Goal: Information Seeking & Learning: Learn about a topic

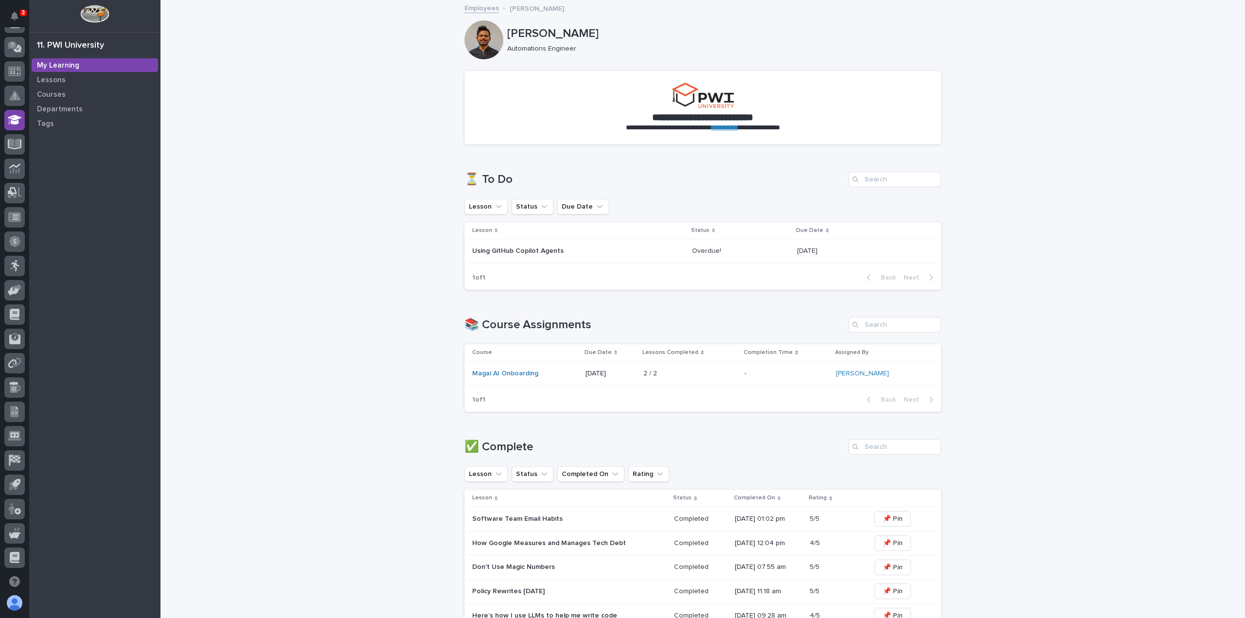
click at [480, 9] on link "Employees" at bounding box center [481, 7] width 35 height 11
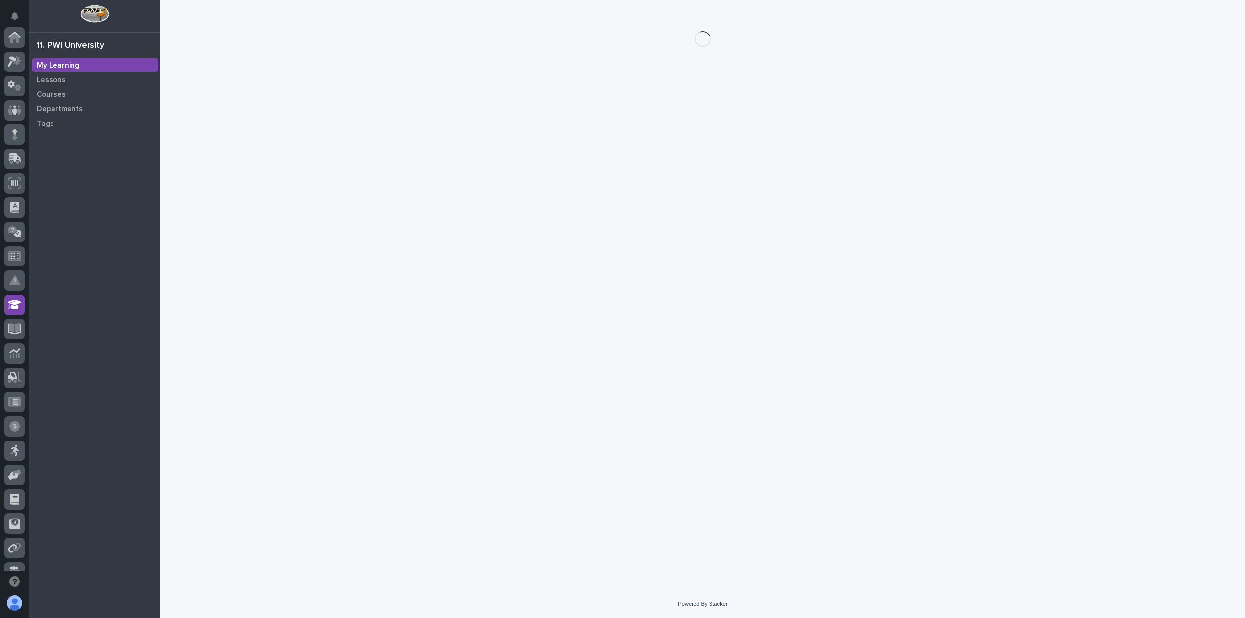
scroll to position [185, 0]
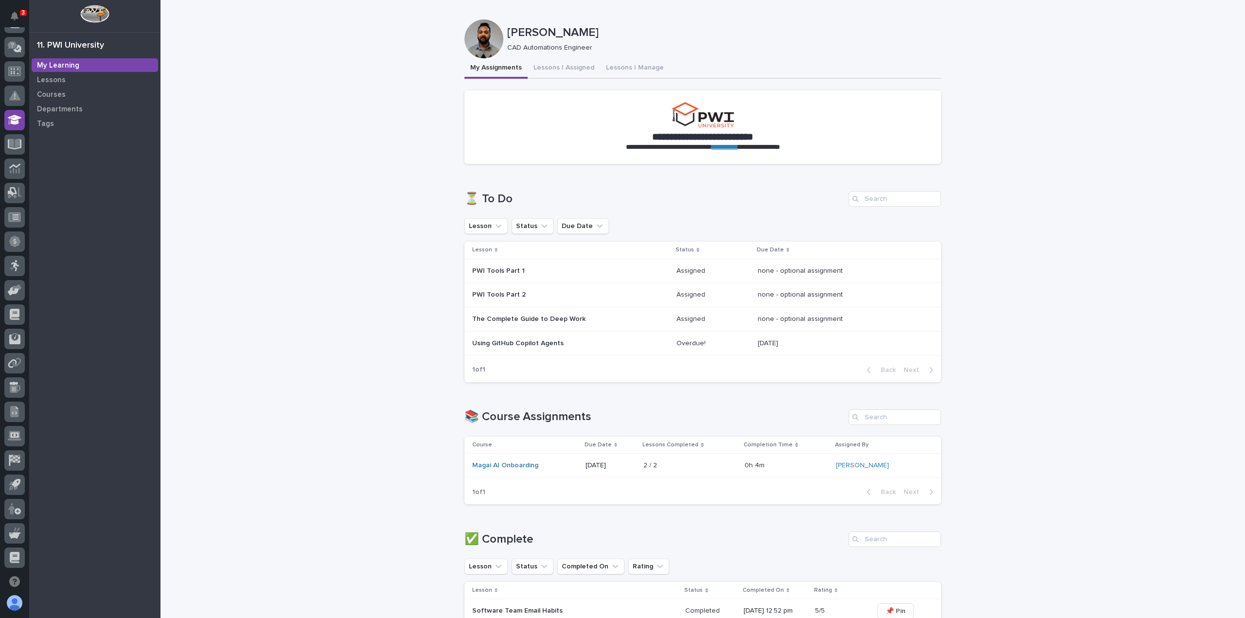
click at [537, 343] on p "Using GitHub Copilot Agents" at bounding box center [557, 343] width 170 height 8
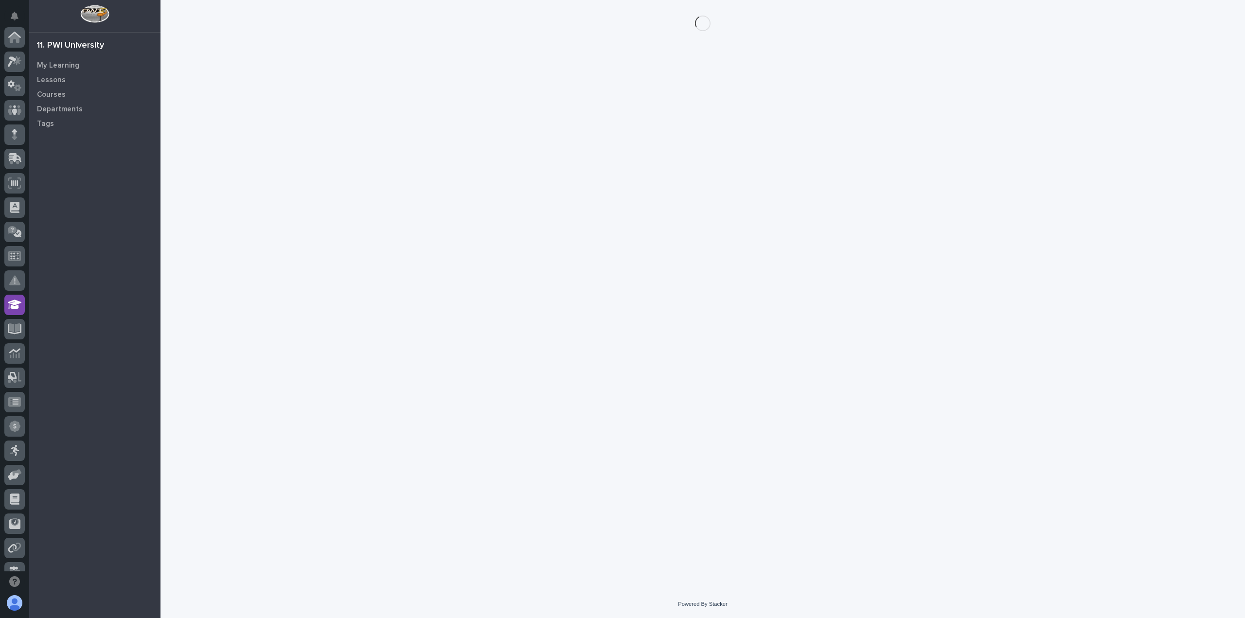
scroll to position [185, 0]
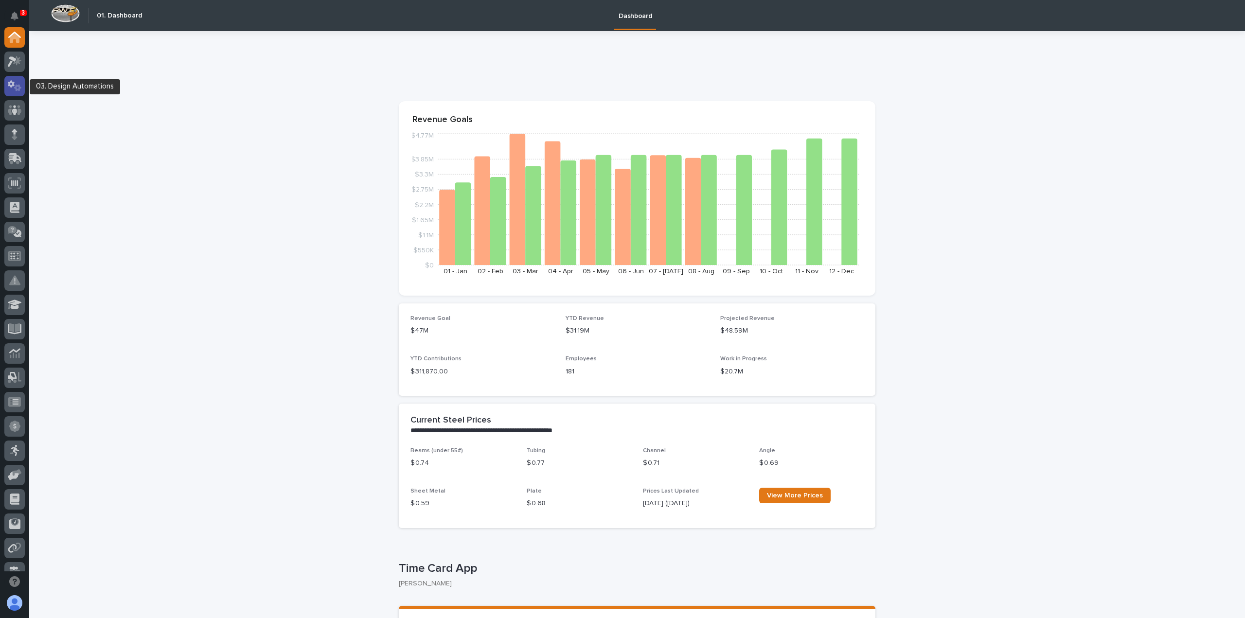
click at [21, 90] on icon at bounding box center [15, 85] width 14 height 11
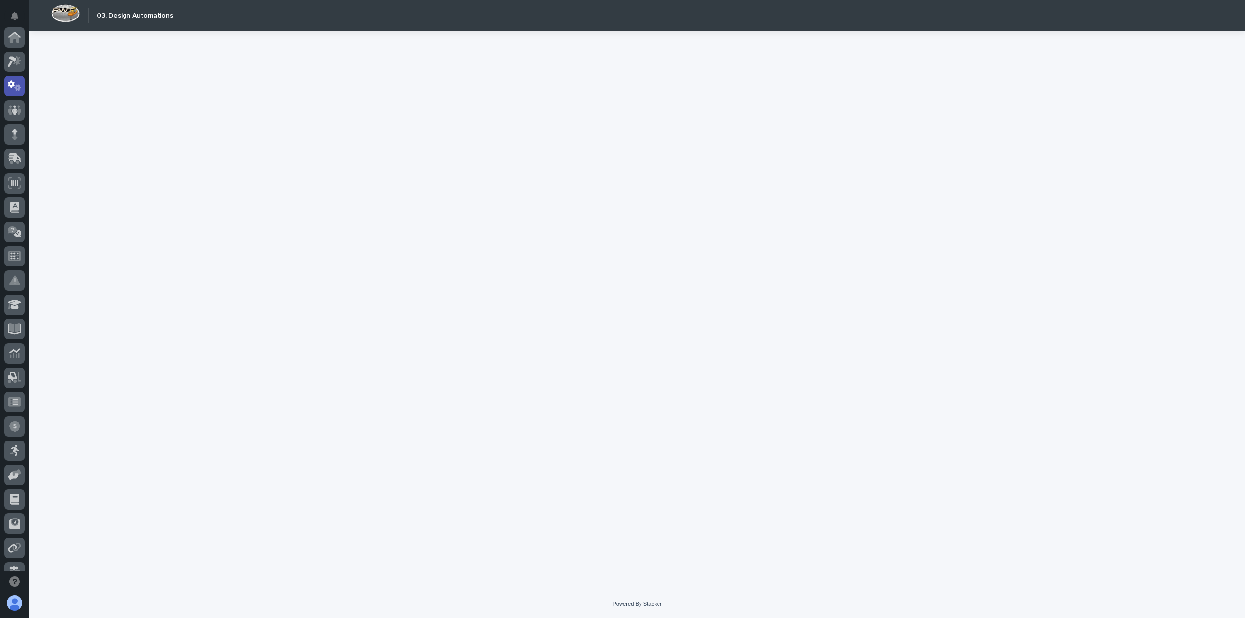
scroll to position [49, 0]
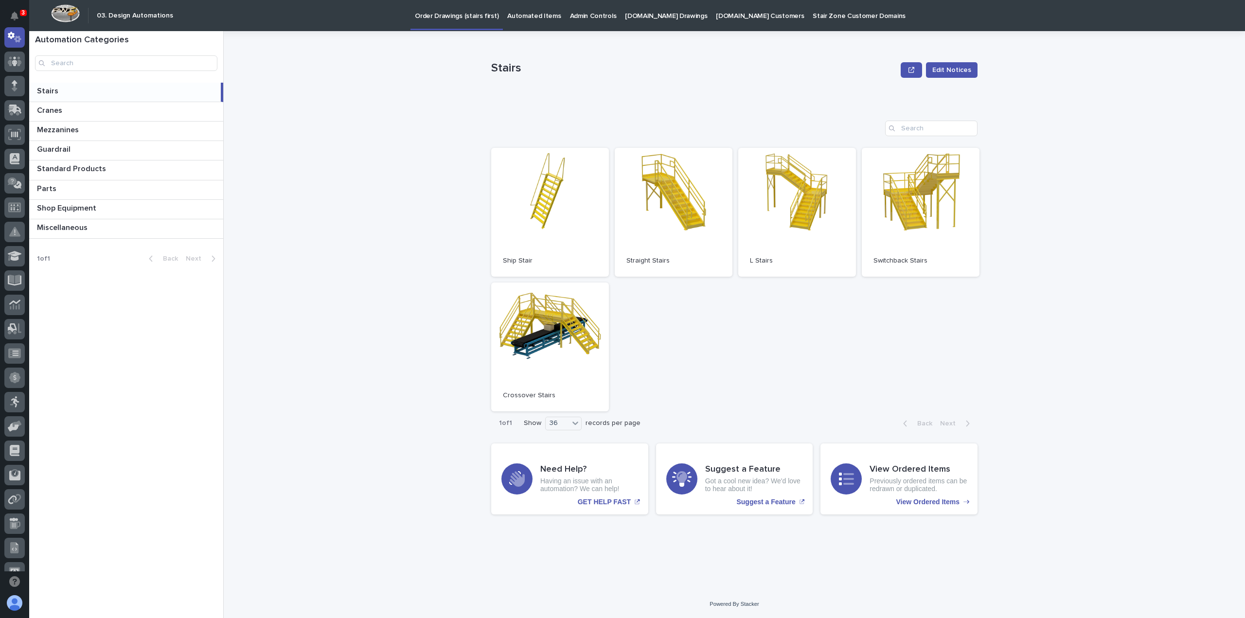
drag, startPoint x: 476, startPoint y: 106, endPoint x: 407, endPoint y: 109, distance: 69.7
click at [407, 109] on div "Stairs Edit Notices Stairs Edit Notices Sorry, there was an error saving your r…" at bounding box center [740, 324] width 1010 height 587
click at [162, 114] on p at bounding box center [128, 110] width 182 height 9
